Goal: Check status: Check status

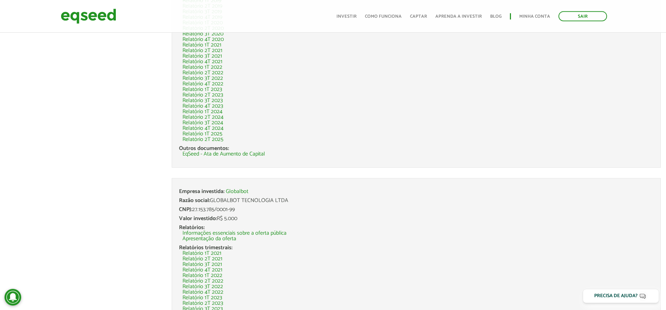
scroll to position [279, 0]
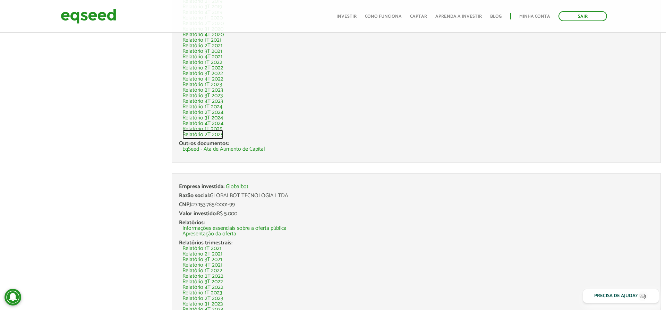
click at [210, 134] on link "Relatório 2T 2025" at bounding box center [203, 135] width 41 height 6
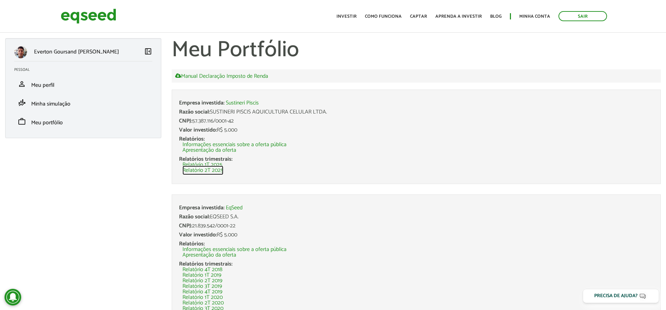
click at [197, 169] on link "Relatório 2T 2025" at bounding box center [203, 171] width 41 height 6
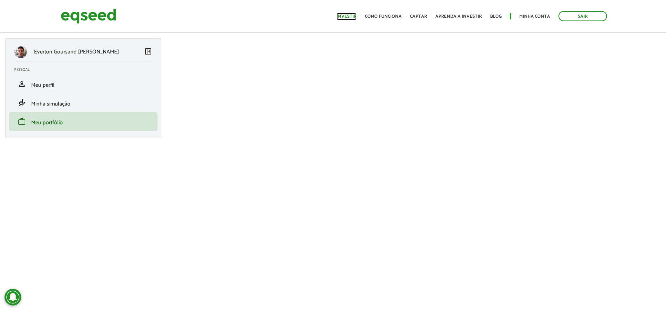
click at [354, 16] on link "Investir" at bounding box center [347, 16] width 20 height 5
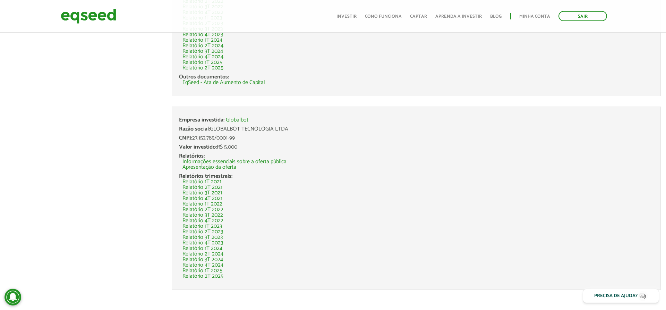
scroll to position [350, 0]
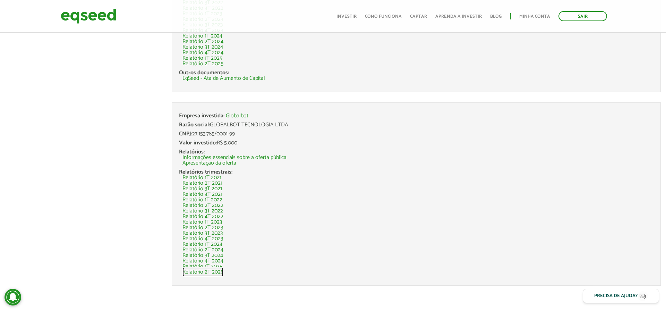
click at [210, 271] on link "Relatório 2T 2025" at bounding box center [203, 272] width 41 height 6
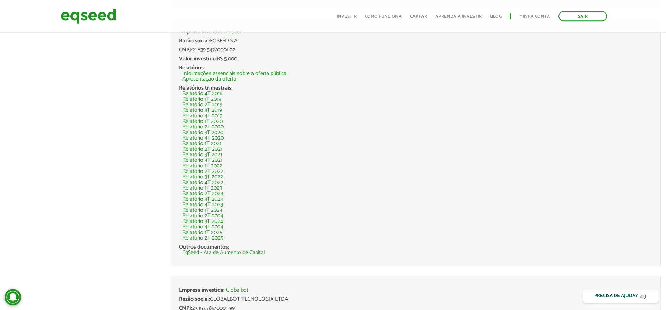
scroll to position [177, 0]
click at [212, 230] on link "Relatório 1T 2025" at bounding box center [203, 232] width 40 height 6
